Goal: Task Accomplishment & Management: Use online tool/utility

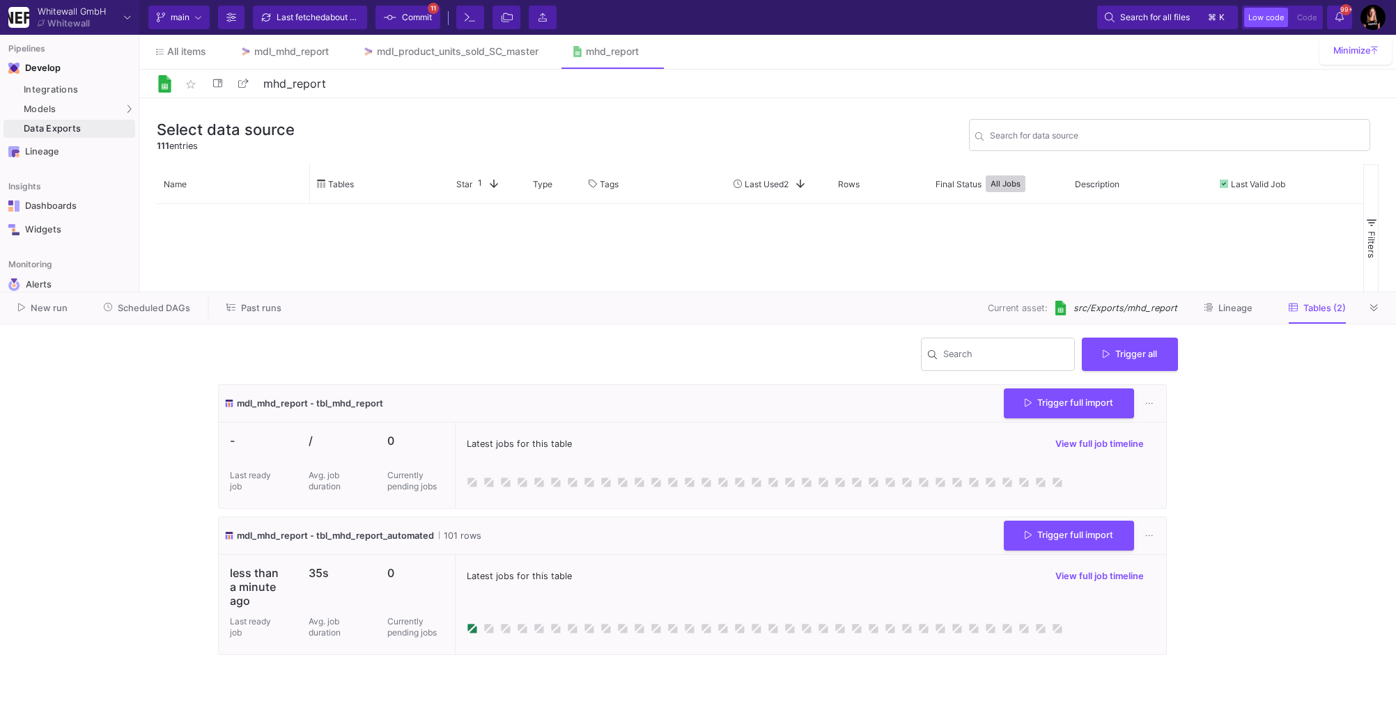
scroll to position [3252, 0]
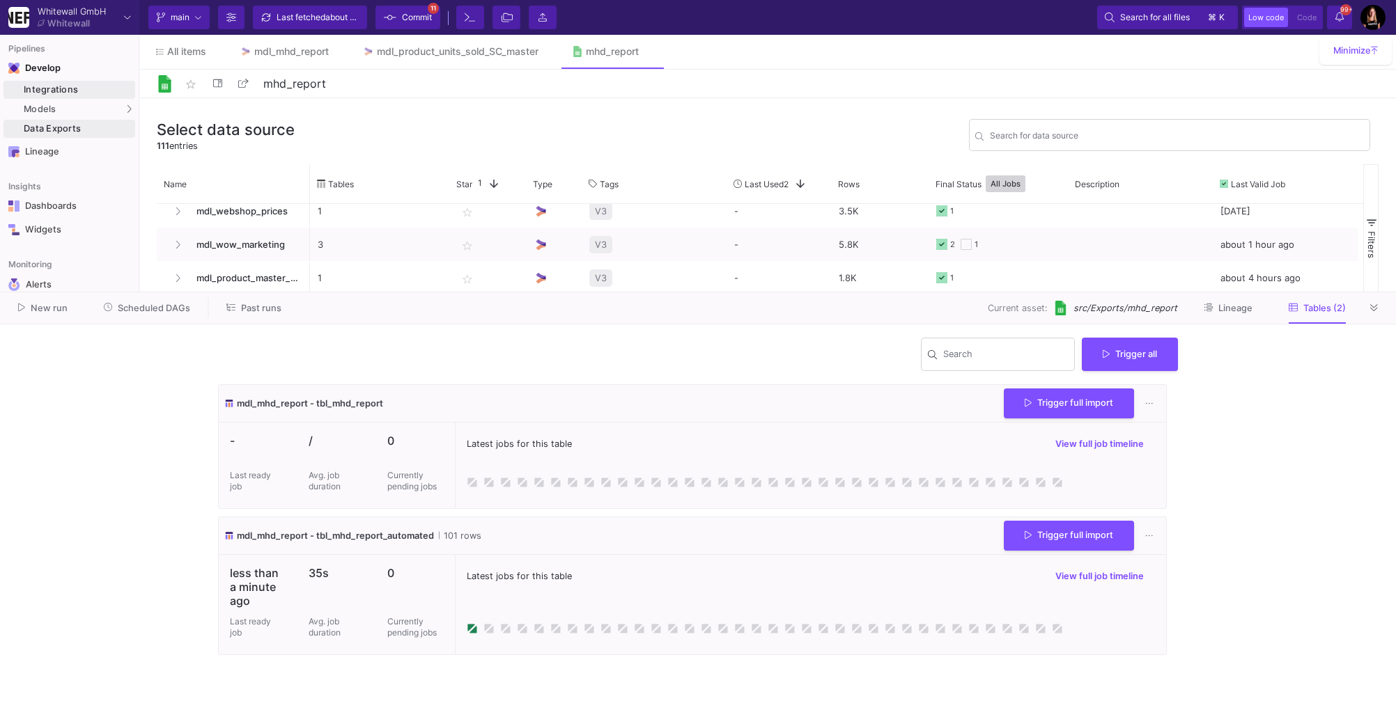
click at [69, 85] on div "Integrations" at bounding box center [78, 89] width 108 height 11
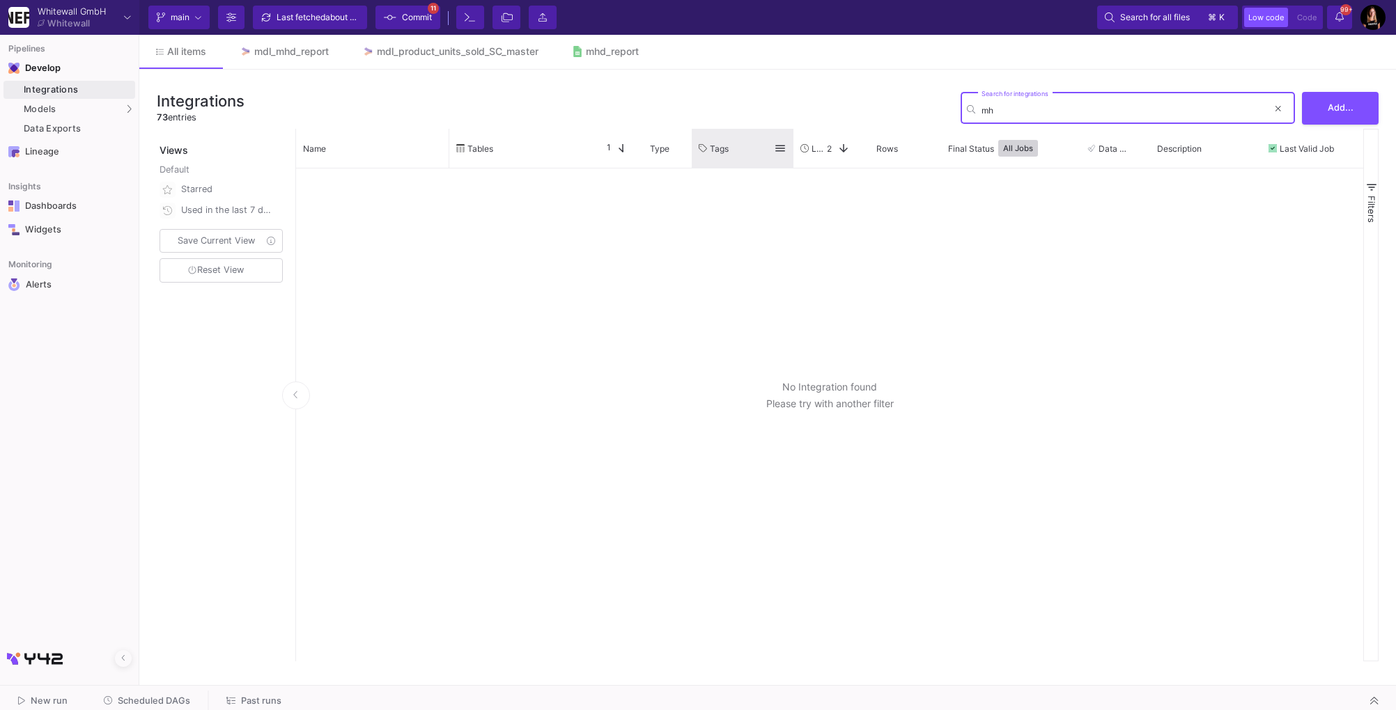
type input "m"
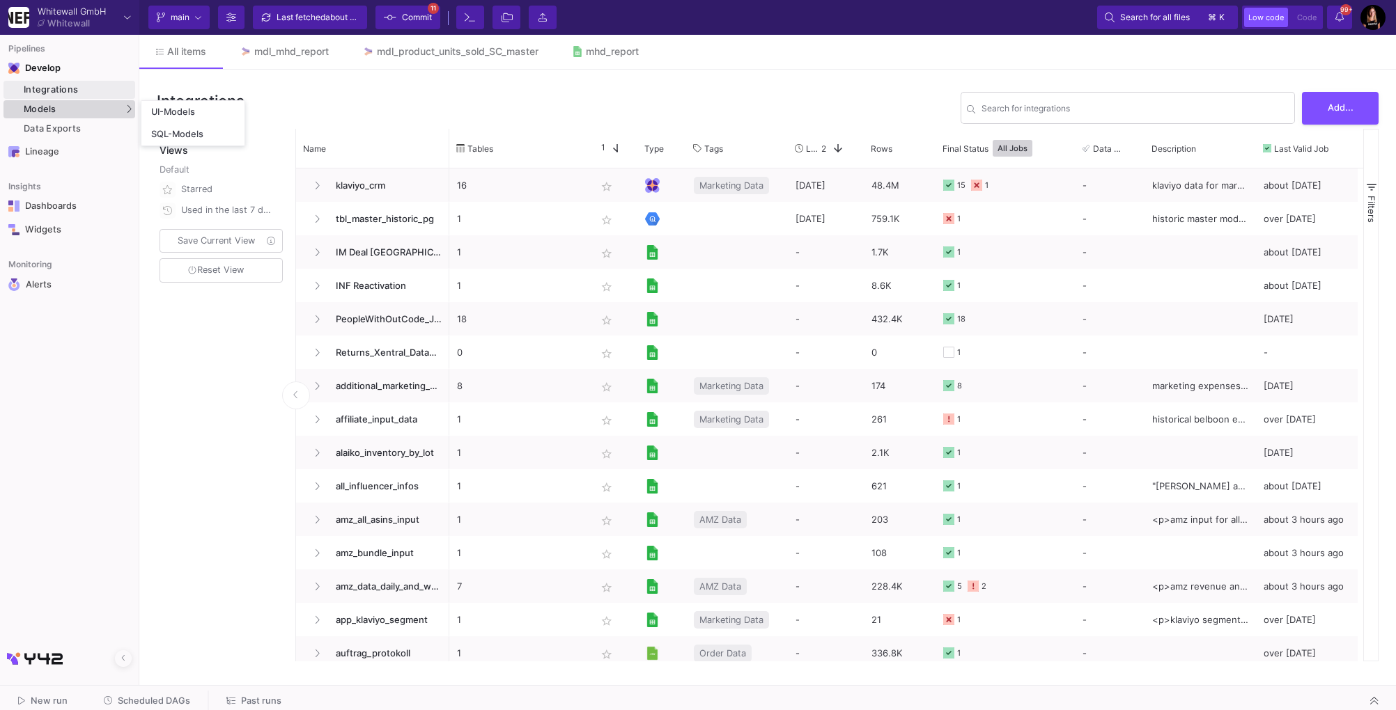
click at [68, 110] on div "Models" at bounding box center [69, 109] width 132 height 18
click at [159, 115] on div "UI-Models" at bounding box center [173, 112] width 45 height 11
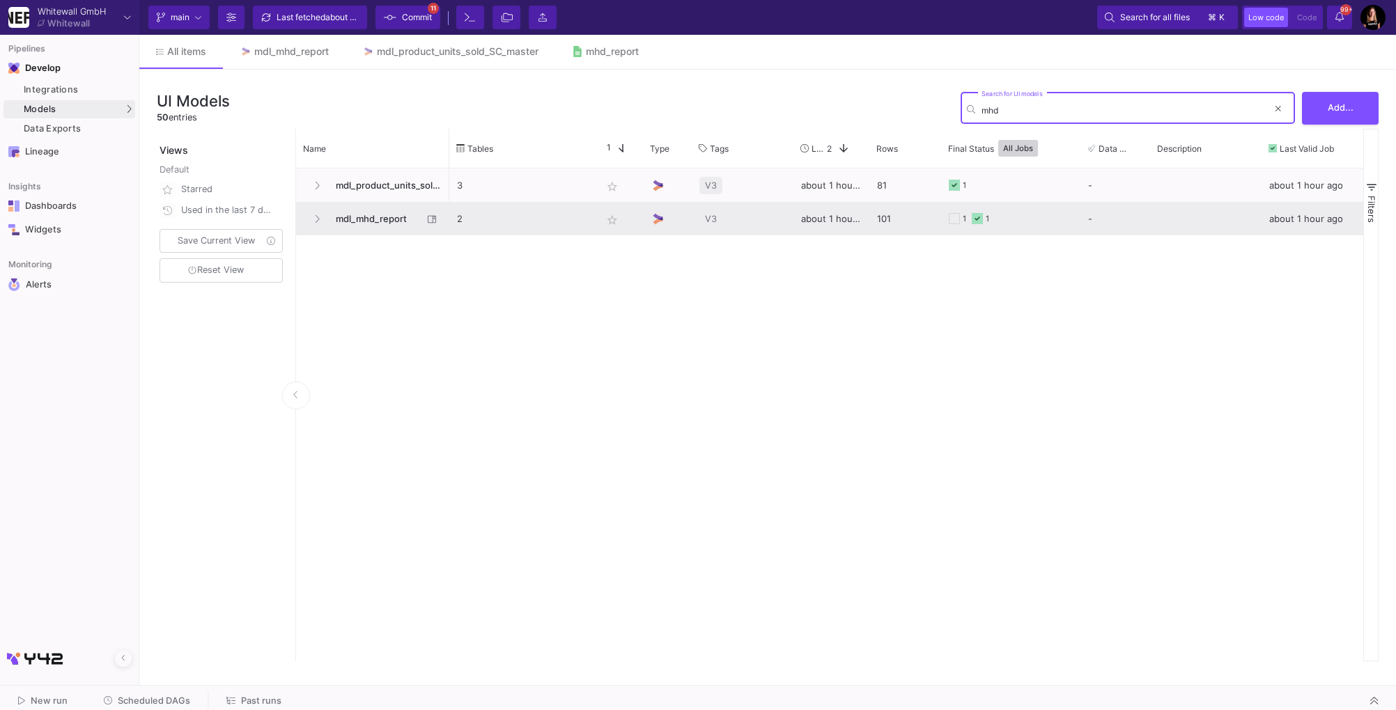
type input "mhd"
click at [371, 219] on span "mdl_mhd_report" at bounding box center [374, 219] width 95 height 33
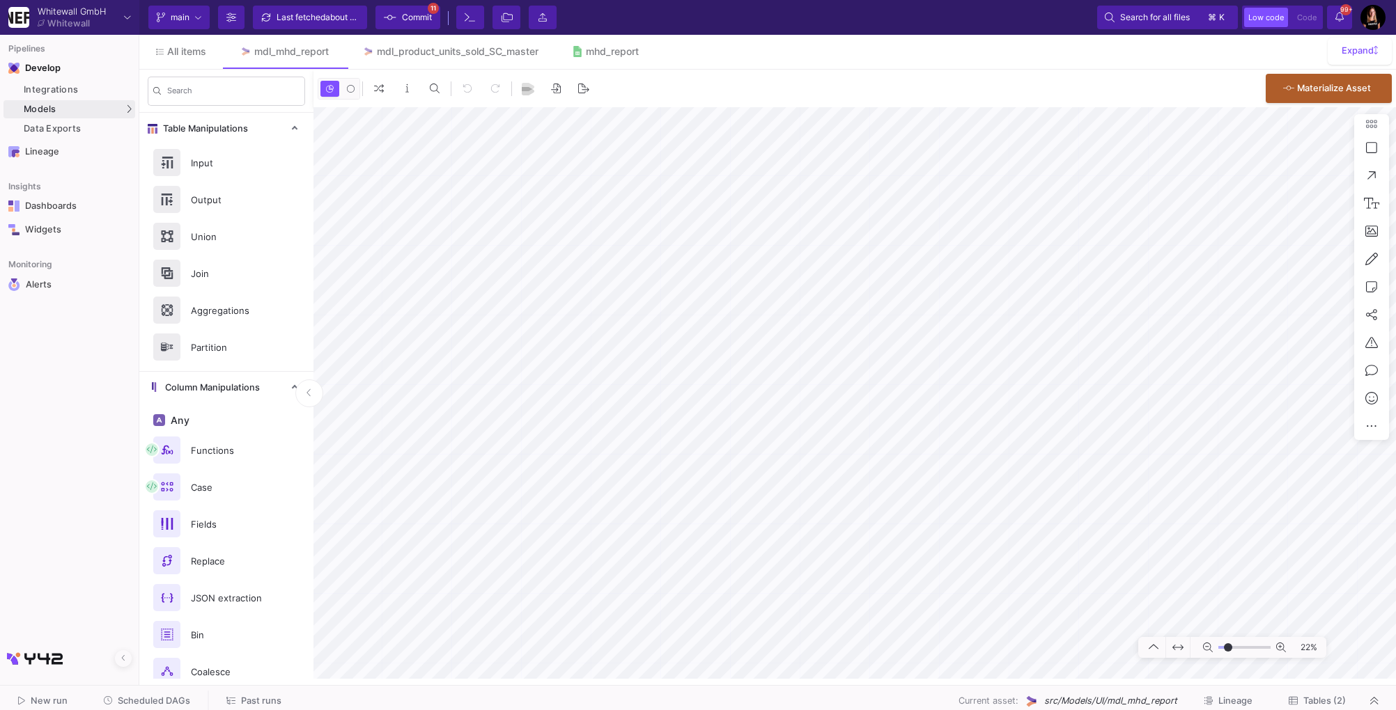
type input "2"
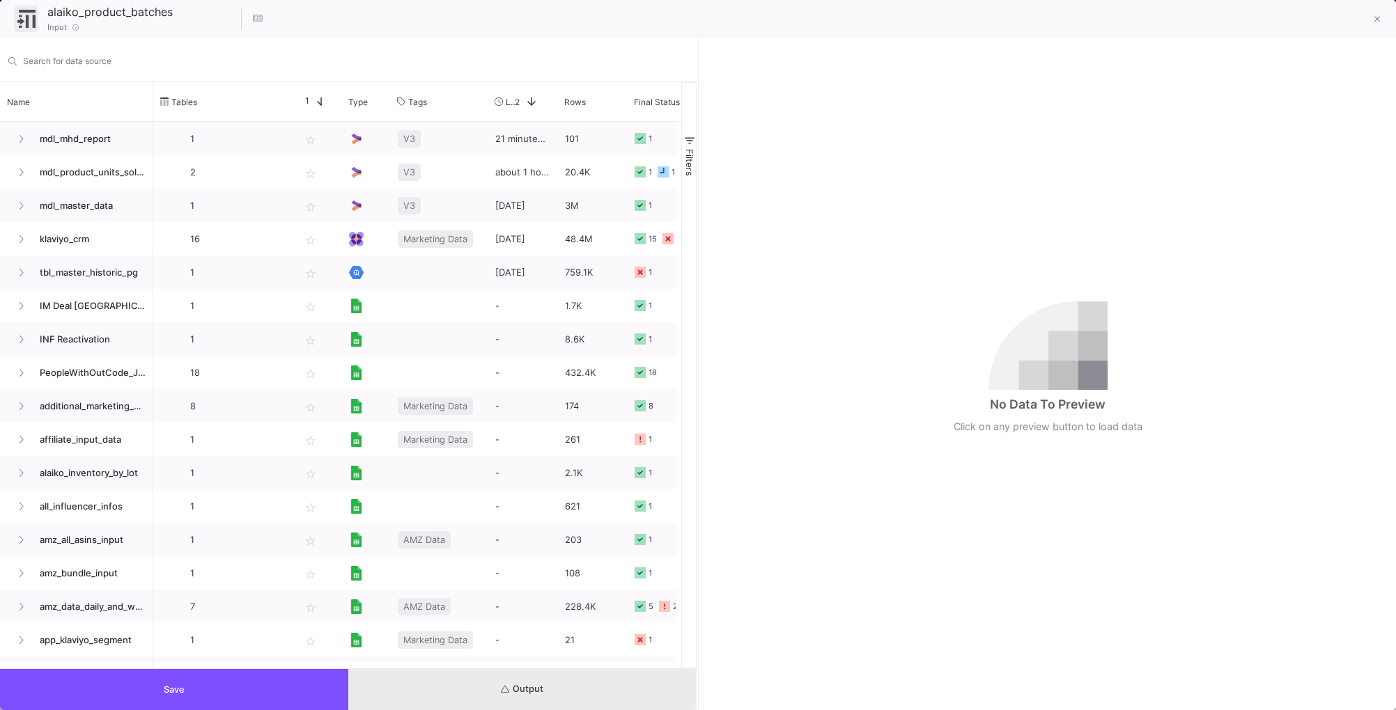
click at [470, 682] on button "Output" at bounding box center [522, 689] width 348 height 41
